Goal: Information Seeking & Learning: Find specific fact

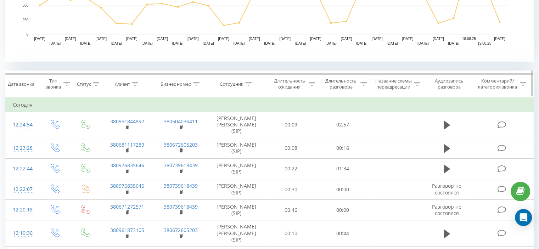
click at [248, 84] on icon at bounding box center [248, 84] width 6 height 4
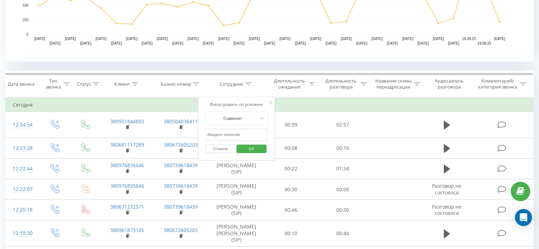
click at [232, 133] on input "text" at bounding box center [236, 135] width 62 height 12
click at [250, 148] on span "OK" at bounding box center [252, 148] width 20 height 11
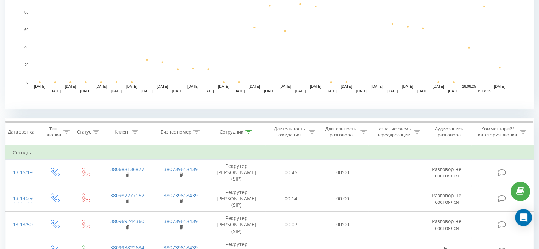
scroll to position [184, 0]
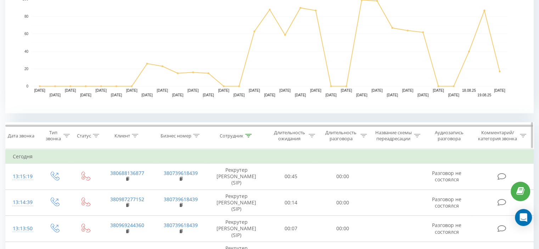
click at [247, 135] on icon at bounding box center [248, 136] width 6 height 4
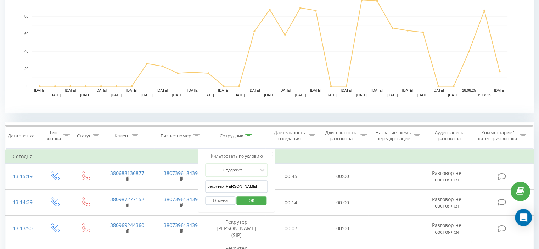
click at [240, 184] on input "рекрутер Ольга" at bounding box center [236, 186] width 62 height 12
click at [253, 200] on span "OK" at bounding box center [252, 200] width 20 height 11
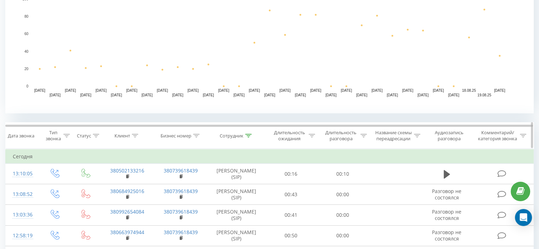
click at [246, 133] on div at bounding box center [248, 136] width 6 height 6
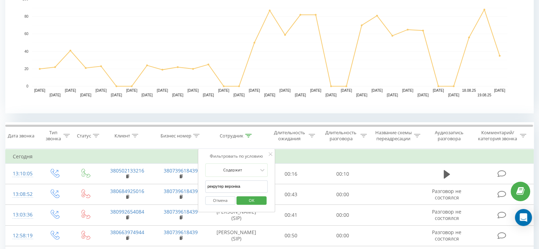
click at [245, 184] on input "рекрутер вероніка" at bounding box center [236, 186] width 62 height 12
click at [252, 200] on span "OK" at bounding box center [252, 200] width 20 height 11
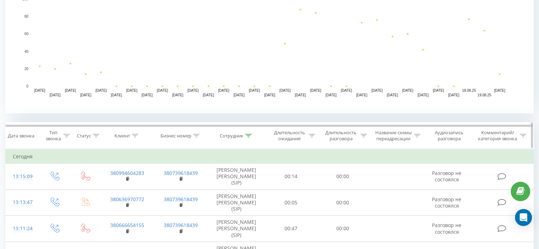
click at [248, 134] on icon at bounding box center [248, 136] width 6 height 4
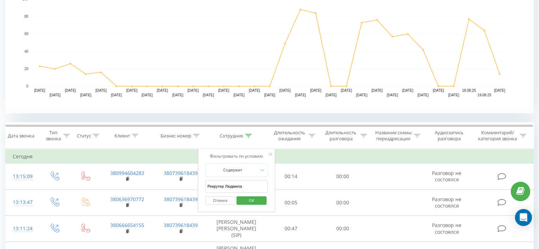
click at [254, 182] on input "Рекрутер Людмила" at bounding box center [236, 186] width 62 height 12
type input "Р"
click at [257, 197] on span "OK" at bounding box center [252, 200] width 20 height 11
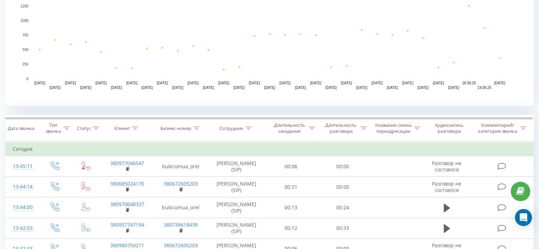
scroll to position [180, 0]
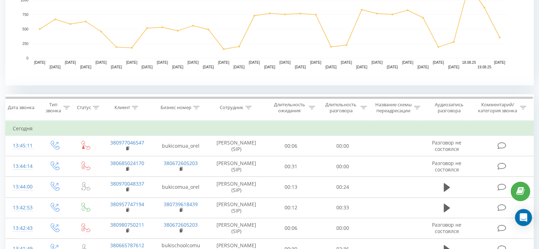
scroll to position [209, 0]
